Goal: Task Accomplishment & Management: Complete application form

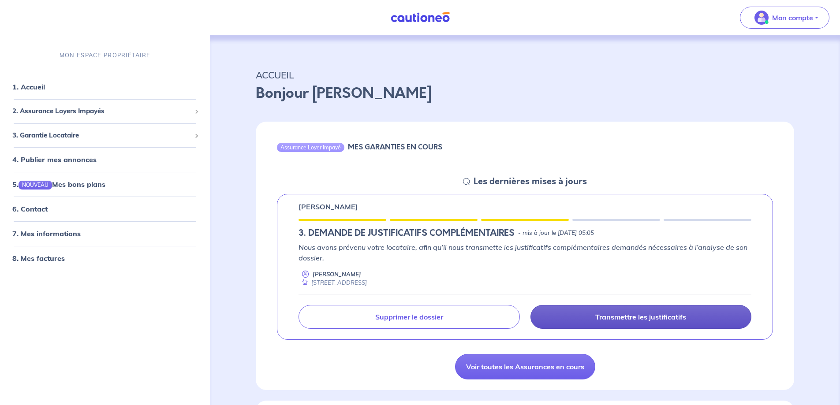
click at [592, 318] on link "Transmettre les justificatifs" at bounding box center [641, 317] width 221 height 24
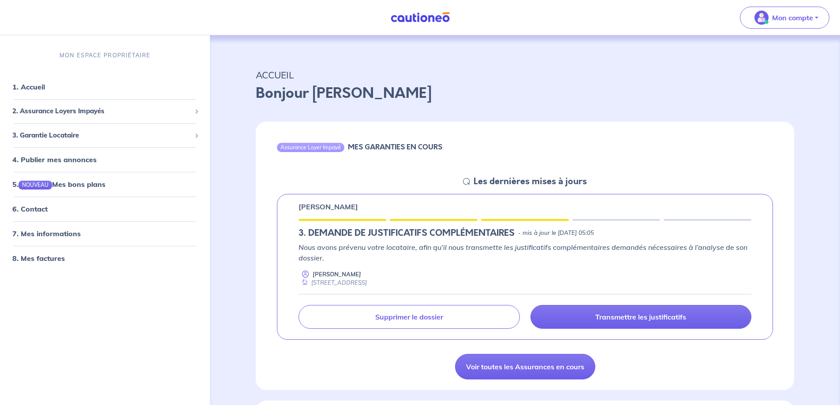
click at [401, 237] on h5 "3. DEMANDE DE JUSTIFICATIFS COMPLÉMENTAIRES" at bounding box center [407, 233] width 216 height 11
